Goal: Information Seeking & Learning: Check status

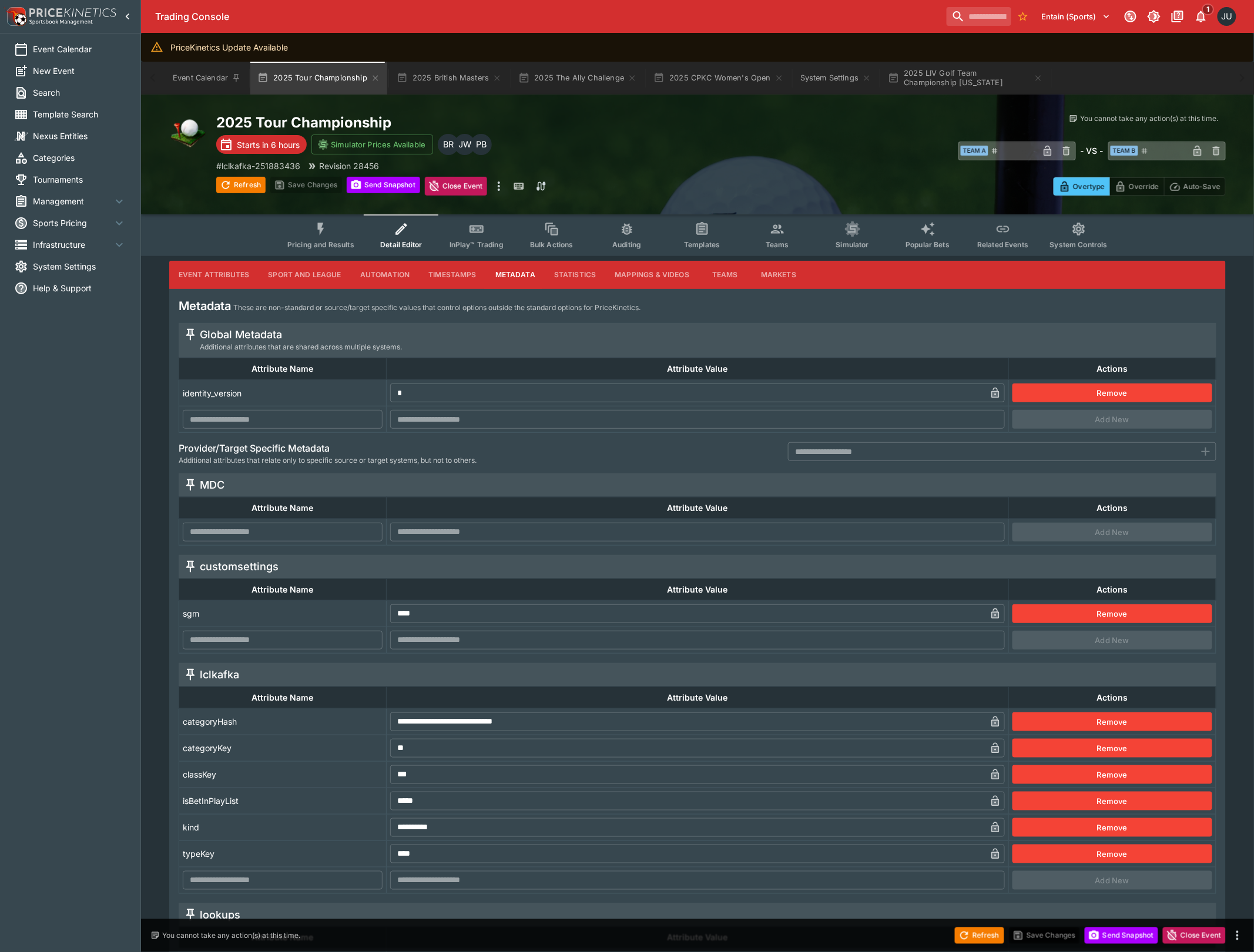
drag, startPoint x: 585, startPoint y: 156, endPoint x: 598, endPoint y: 158, distance: 13.2
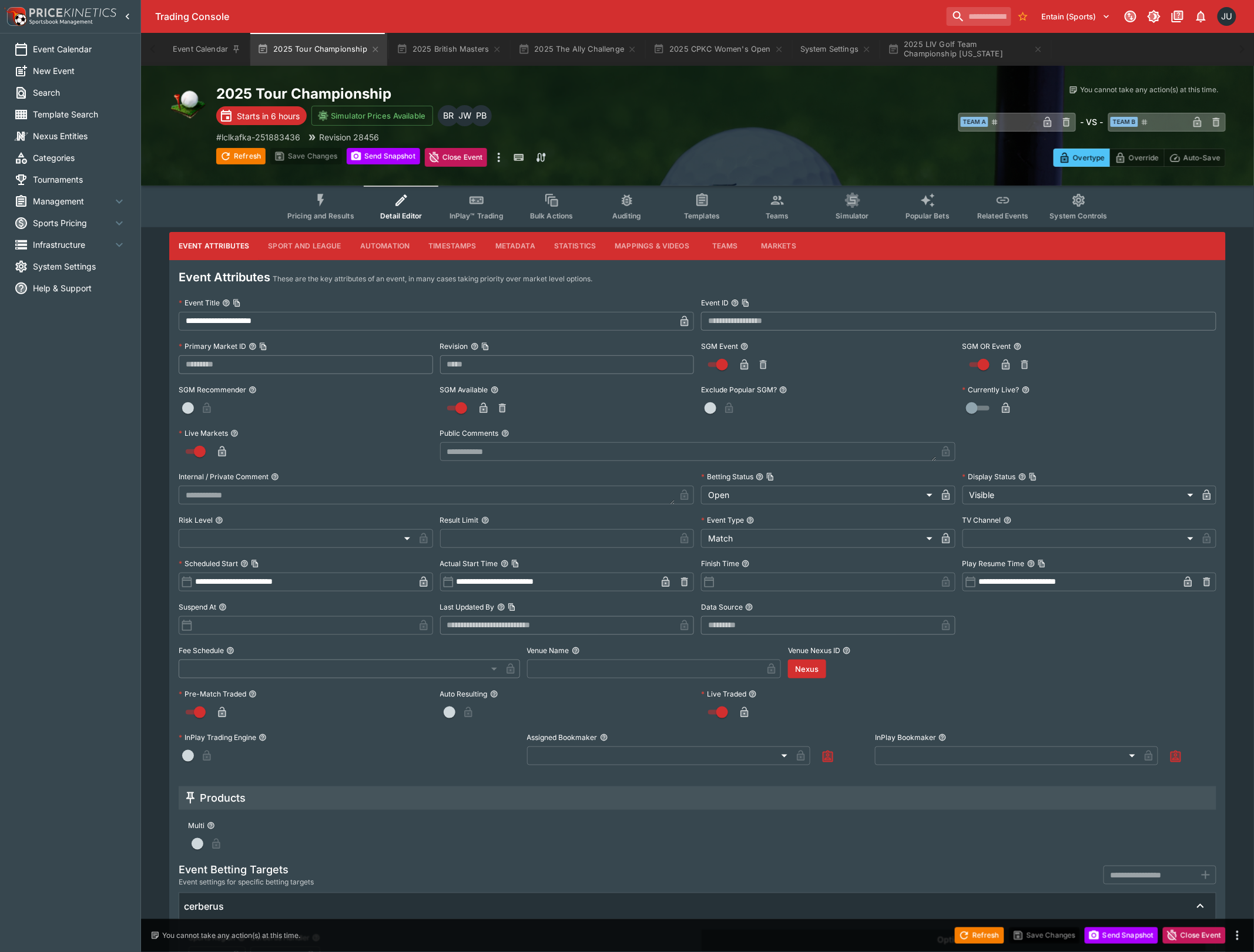
click at [305, 202] on button "Pricing and Results" at bounding box center [321, 206] width 86 height 42
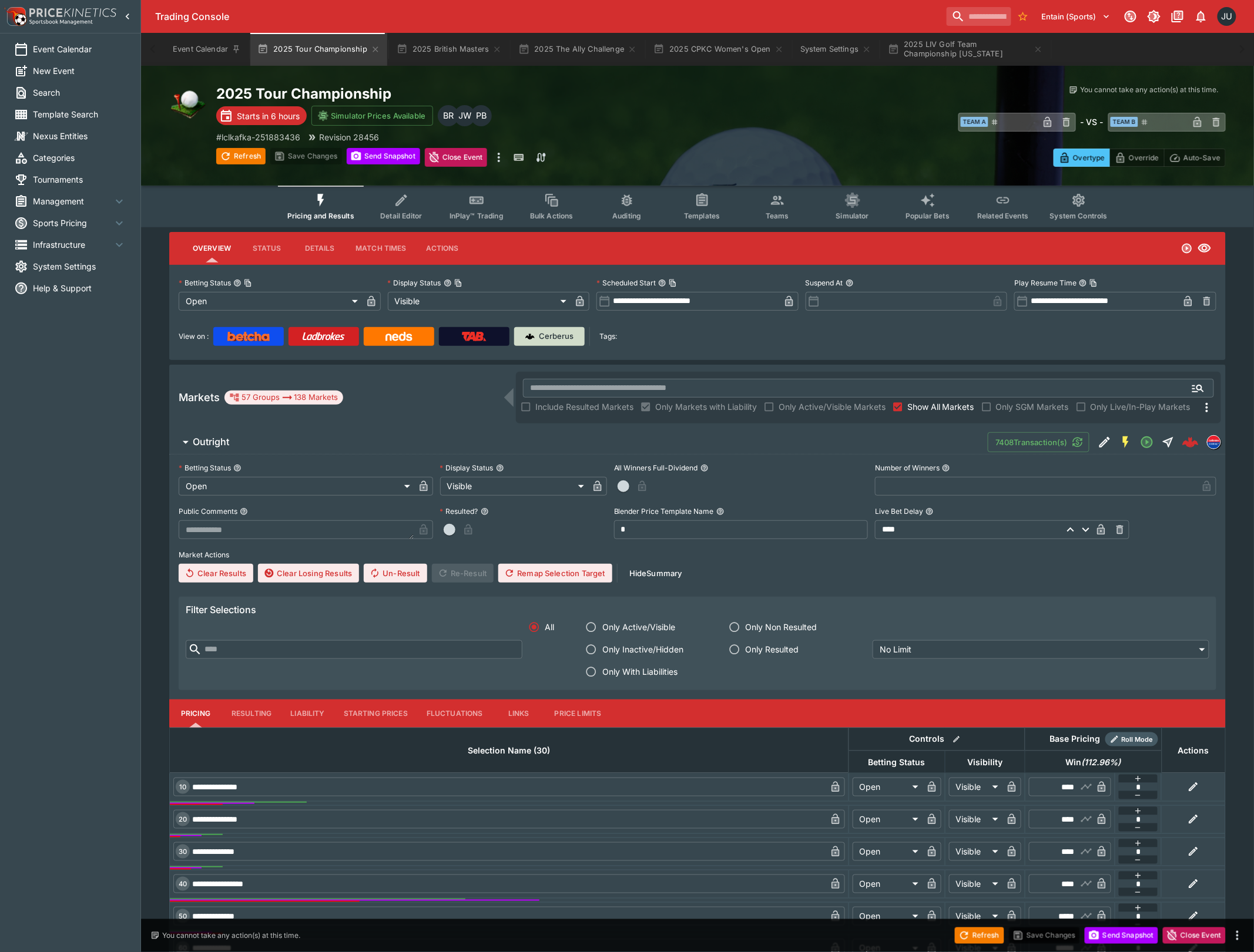
click at [534, 338] on img at bounding box center [530, 336] width 9 height 9
